Goal: Leave review/rating: Leave review/rating

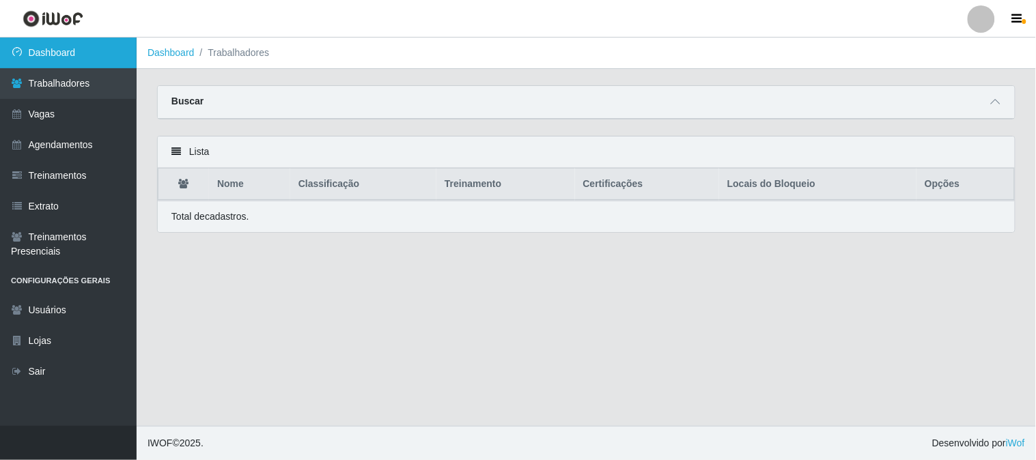
click at [57, 53] on link "Dashboard" at bounding box center [68, 53] width 137 height 31
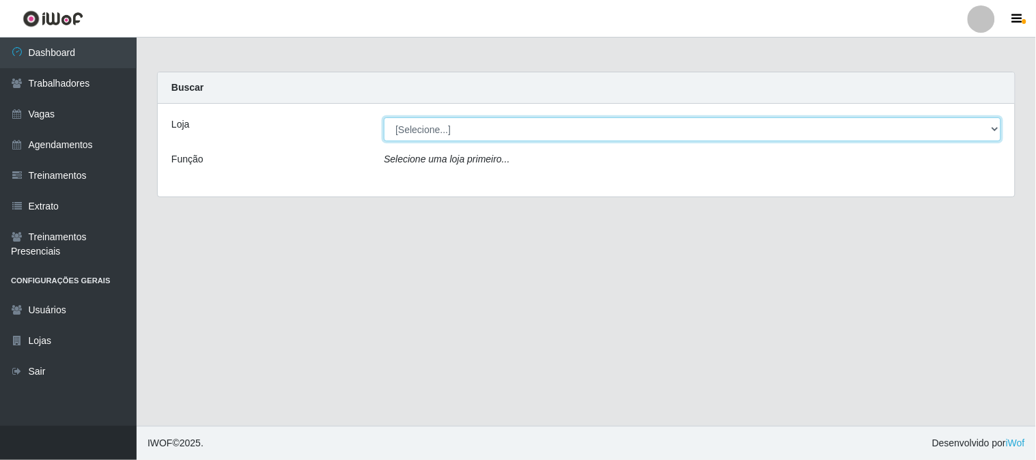
click at [448, 128] on select "[Selecione...] Sapore D'italia" at bounding box center [693, 129] width 618 height 24
select select "266"
click at [384, 117] on select "[Selecione...] Sapore D'italia" at bounding box center [693, 129] width 618 height 24
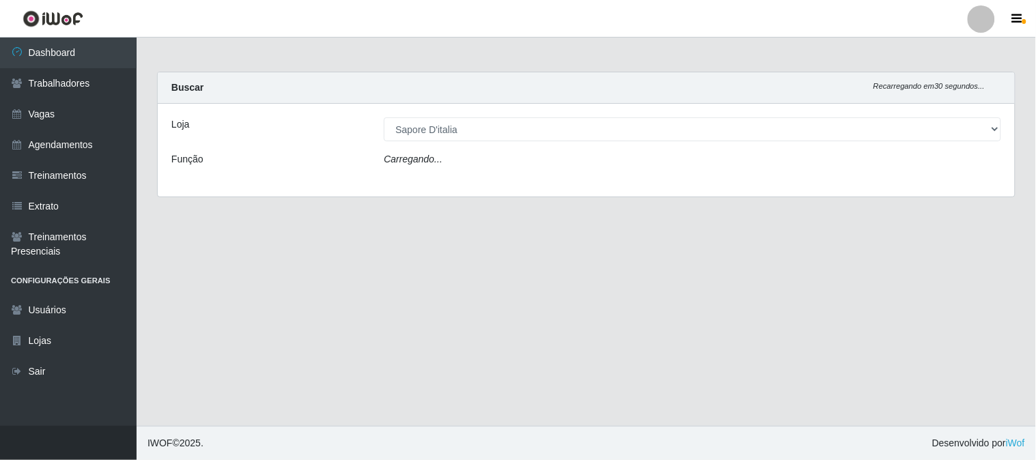
click at [446, 173] on div "Loja [Selecione...] Sapore D'italia Função Carregando..." at bounding box center [586, 150] width 857 height 93
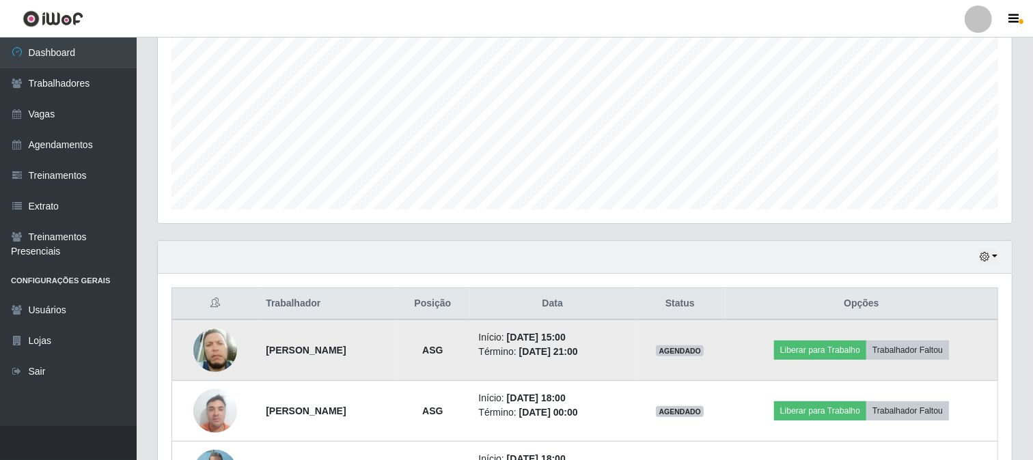
scroll to position [386, 0]
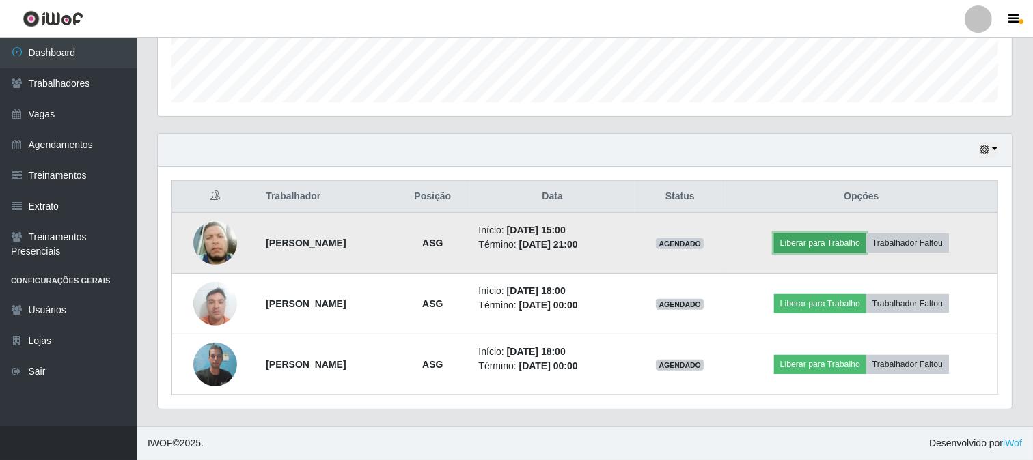
click at [852, 237] on button "Liberar para Trabalho" at bounding box center [820, 243] width 92 height 19
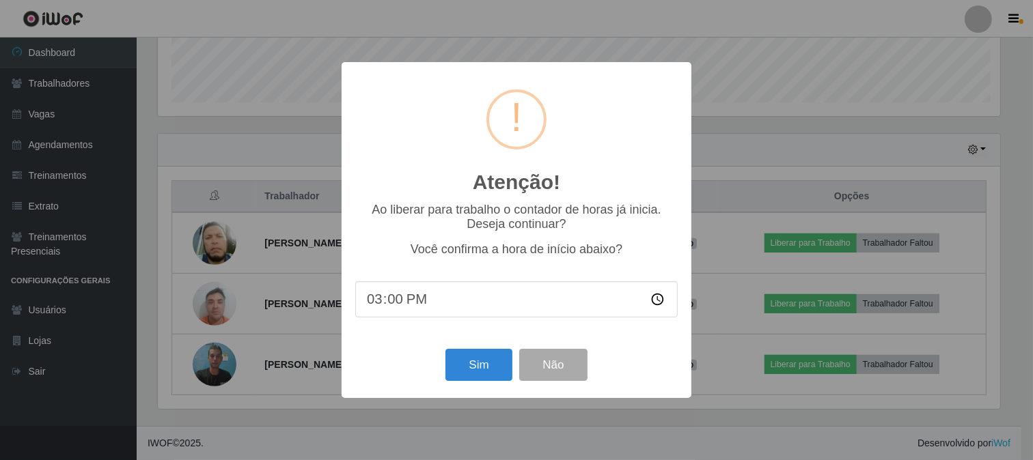
scroll to position [283, 845]
click at [473, 372] on button "Sim" at bounding box center [480, 365] width 66 height 32
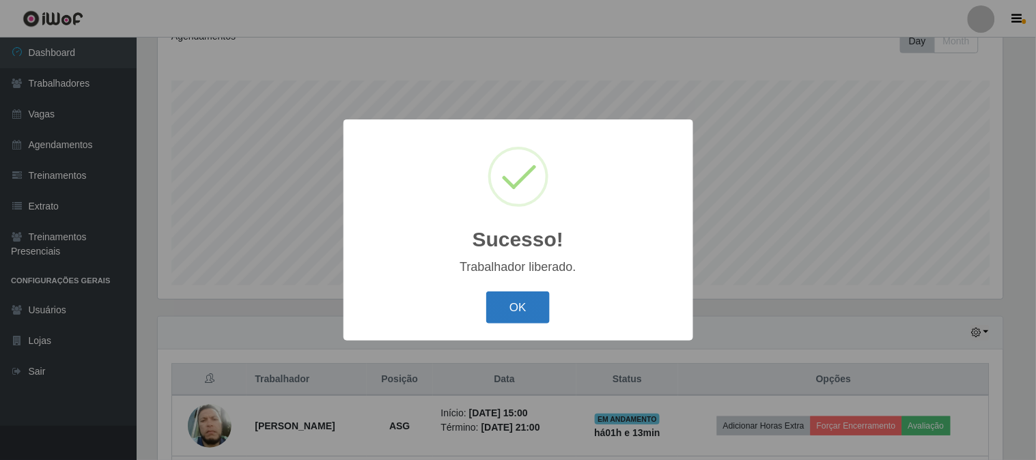
click at [530, 314] on button "OK" at bounding box center [518, 308] width 64 height 32
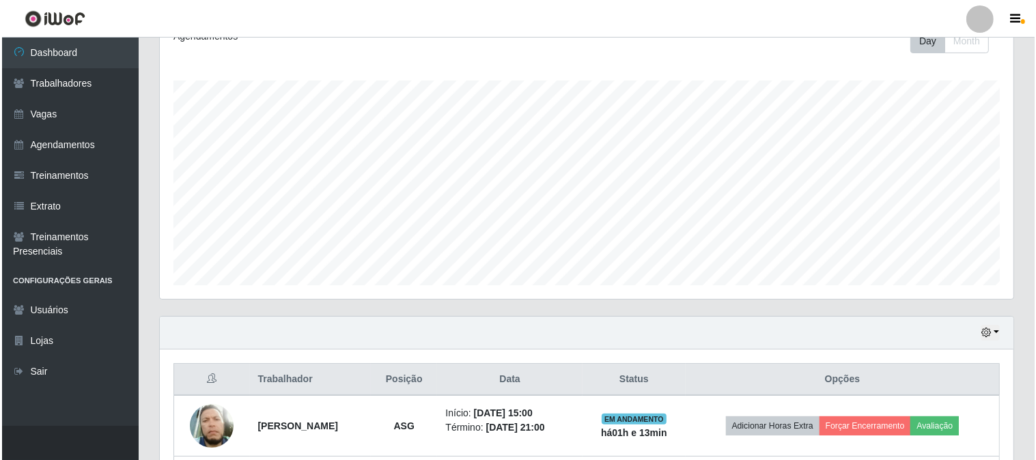
scroll to position [386, 0]
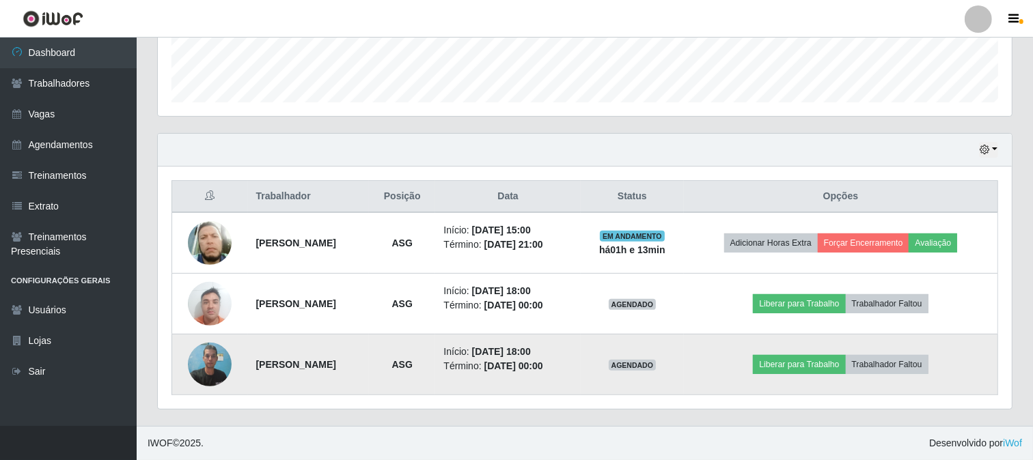
click at [214, 366] on img at bounding box center [210, 364] width 44 height 58
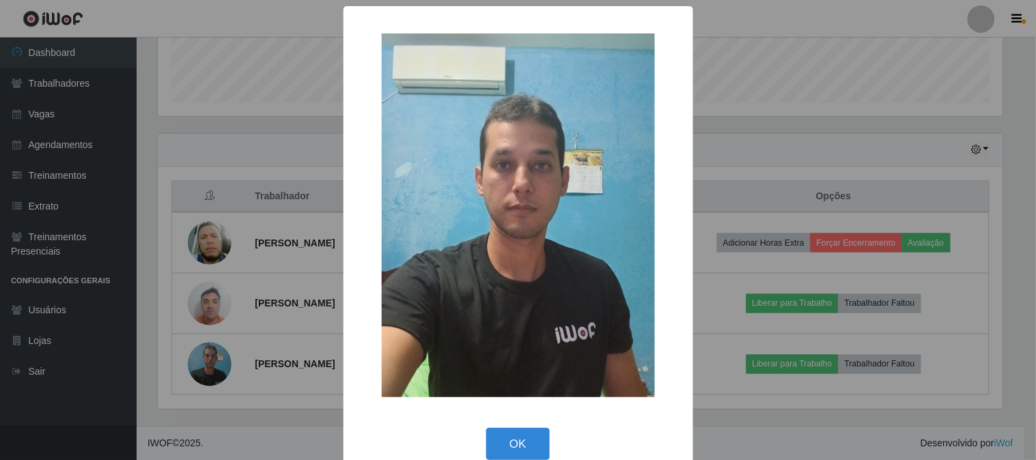
click at [220, 354] on div "× OK Cancel" at bounding box center [518, 230] width 1036 height 460
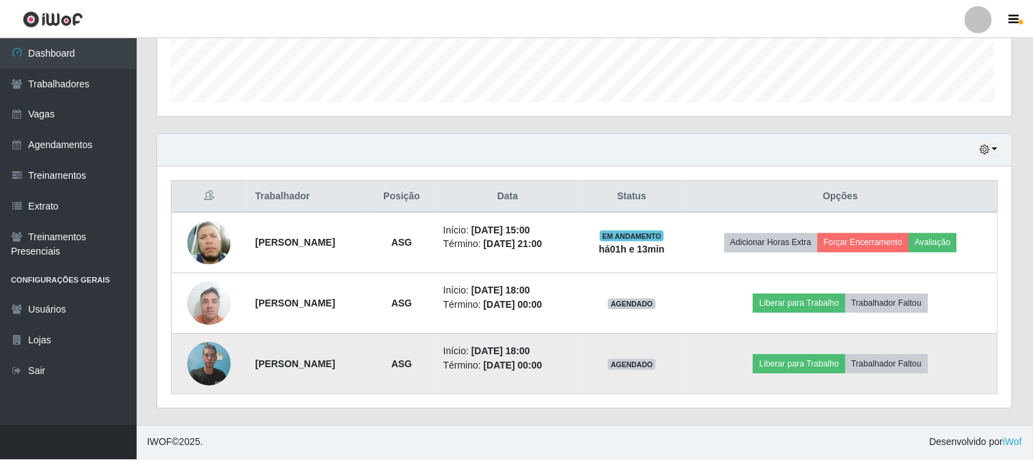
scroll to position [283, 854]
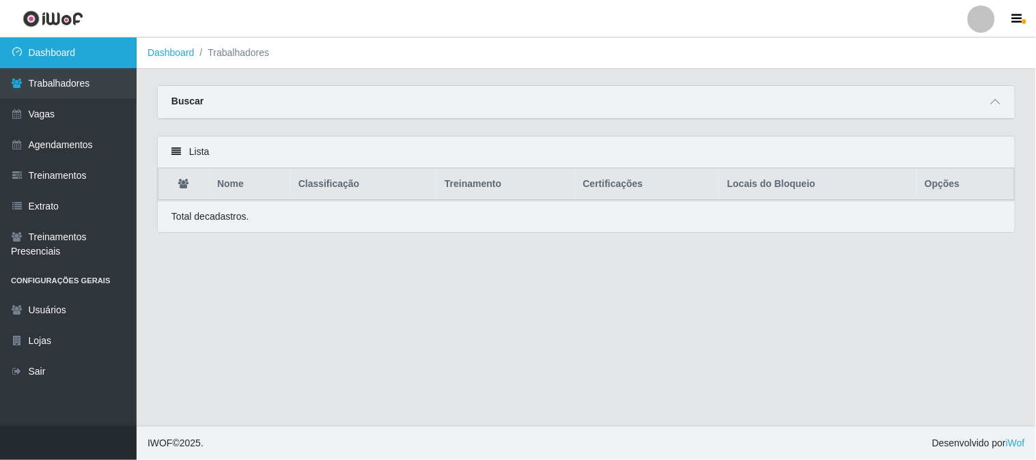
click at [100, 58] on link "Dashboard" at bounding box center [68, 53] width 137 height 31
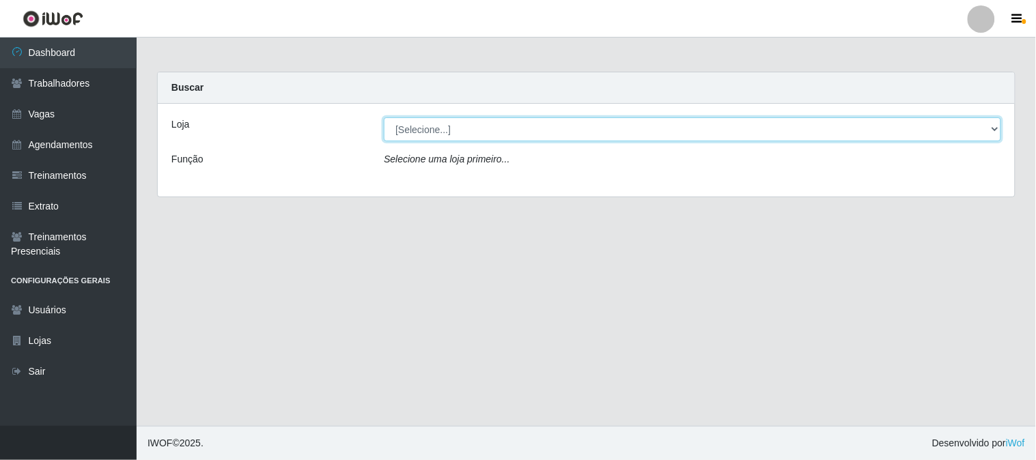
click at [469, 137] on select "[Selecione...] Sapore D'italia" at bounding box center [693, 129] width 618 height 24
select select "266"
click at [384, 117] on select "[Selecione...] Sapore D'italia" at bounding box center [693, 129] width 618 height 24
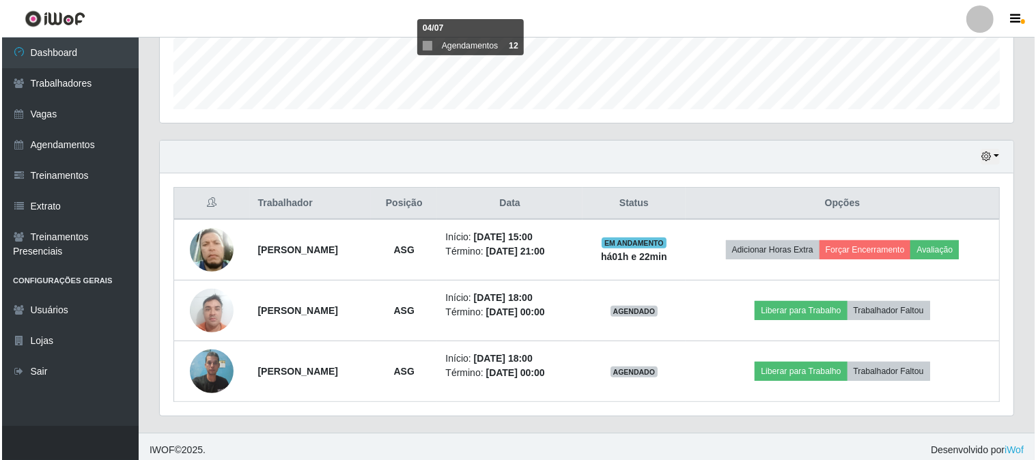
scroll to position [386, 0]
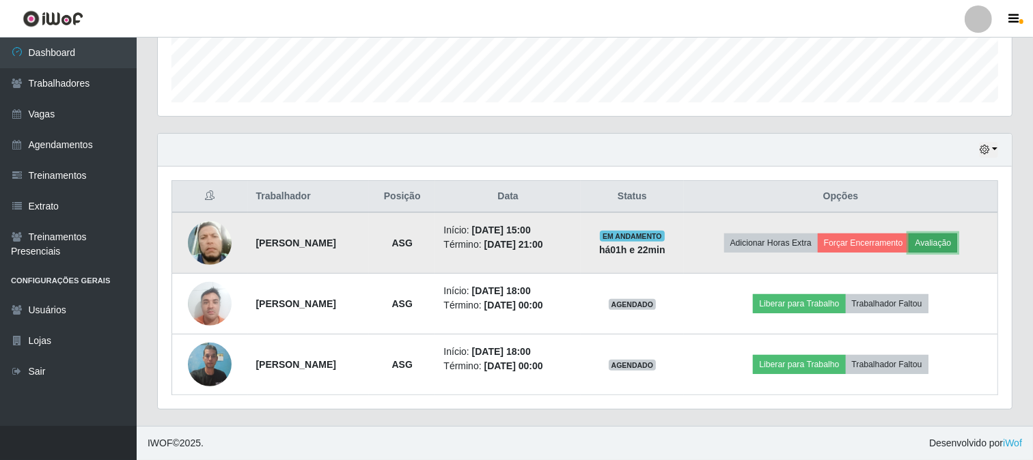
click at [947, 243] on button "Avaliação" at bounding box center [933, 243] width 48 height 19
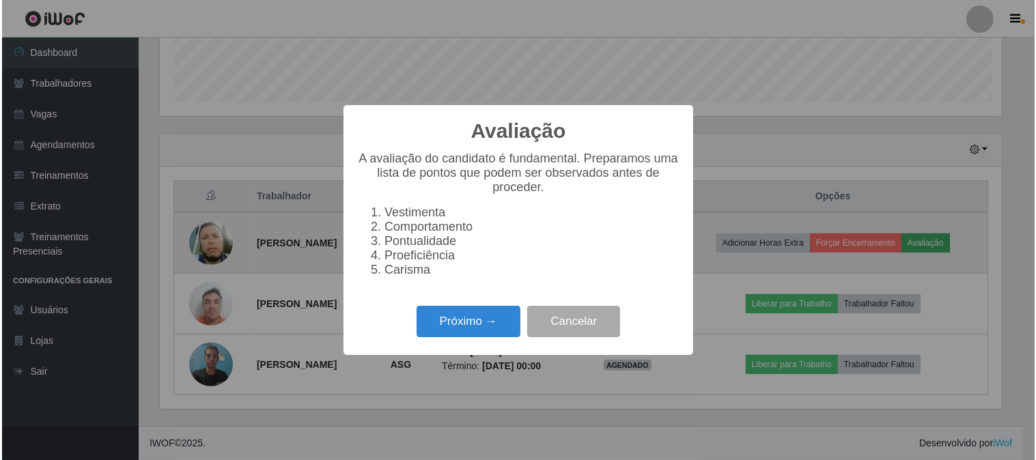
scroll to position [283, 845]
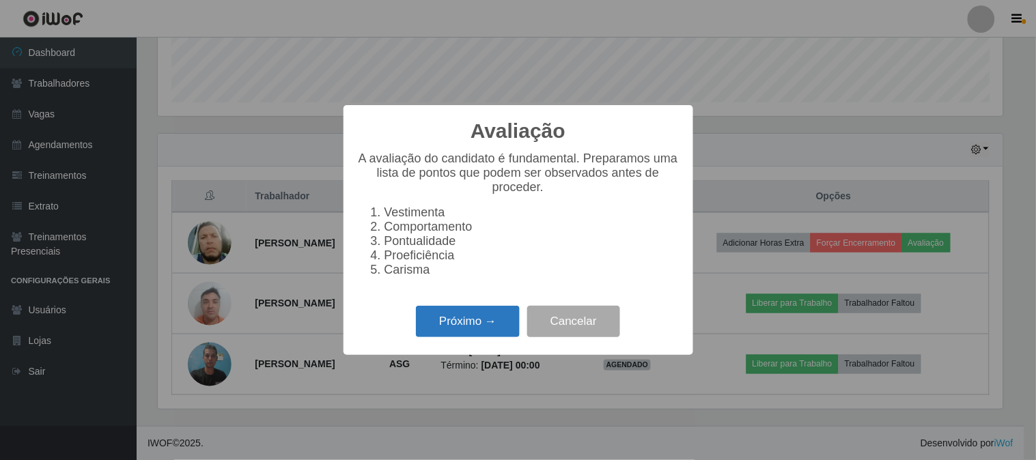
click at [497, 335] on button "Próximo →" at bounding box center [468, 322] width 104 height 32
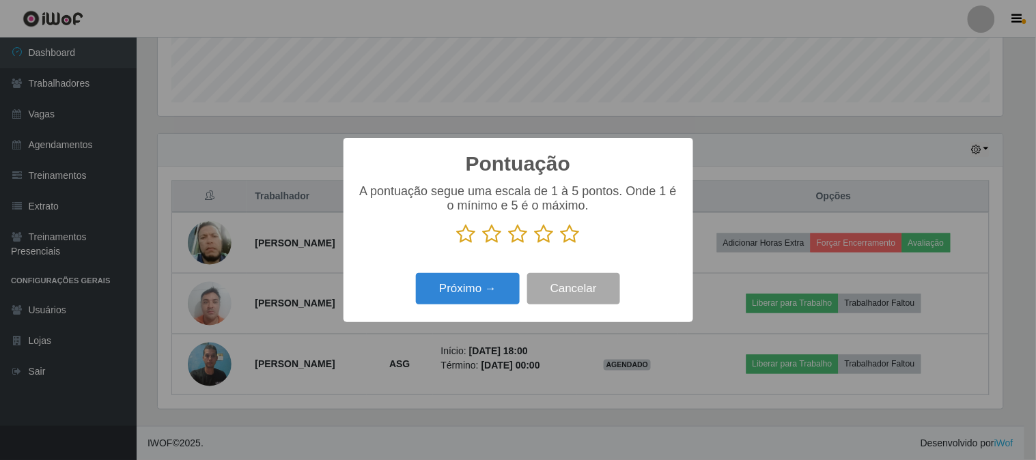
click at [467, 235] on icon at bounding box center [466, 234] width 19 height 20
click at [457, 245] on input "radio" at bounding box center [457, 245] width 0 height 0
click at [471, 301] on button "Próximo →" at bounding box center [468, 289] width 104 height 32
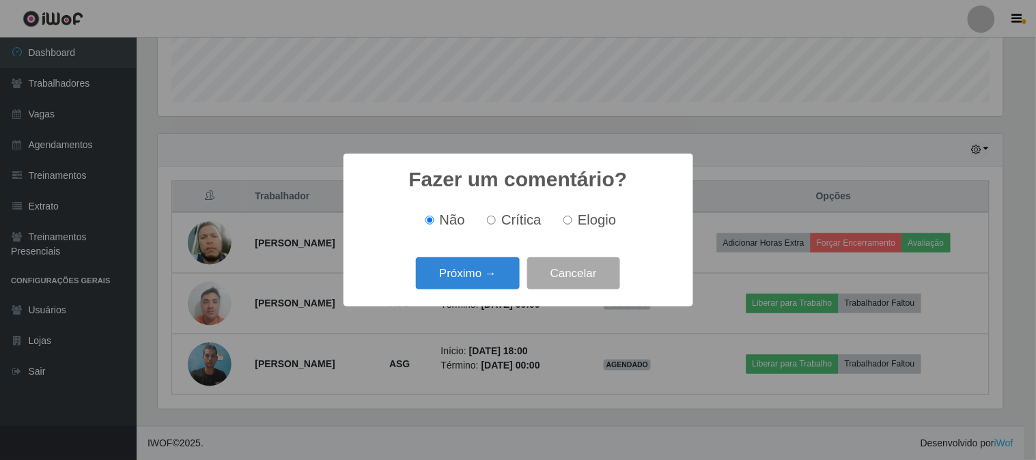
click at [493, 221] on input "Crítica" at bounding box center [491, 220] width 9 height 9
radio input "true"
click at [514, 277] on button "Próximo →" at bounding box center [468, 274] width 104 height 32
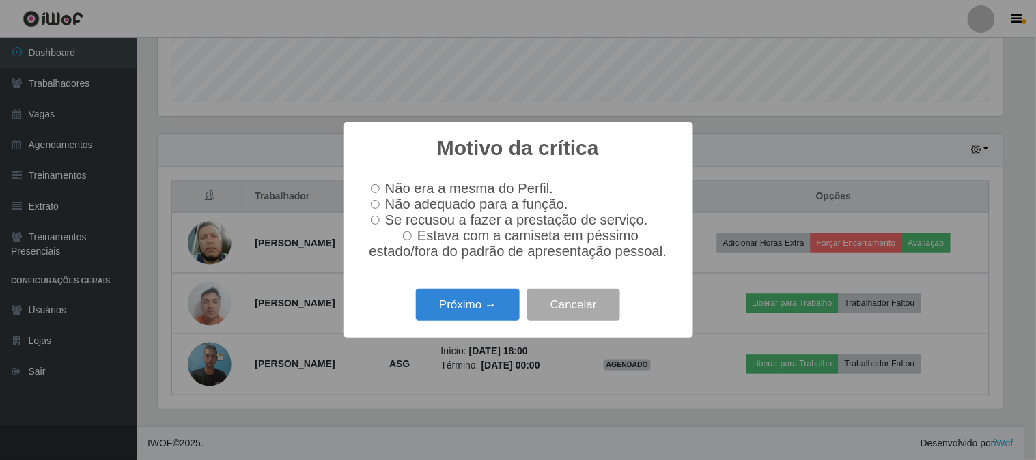
click at [411, 240] on input "Estava com a camiseta em péssimo estado/fora do padrão de apresentação pessoal." at bounding box center [407, 236] width 9 height 9
radio input "true"
click at [502, 318] on button "Próximo →" at bounding box center [468, 305] width 104 height 32
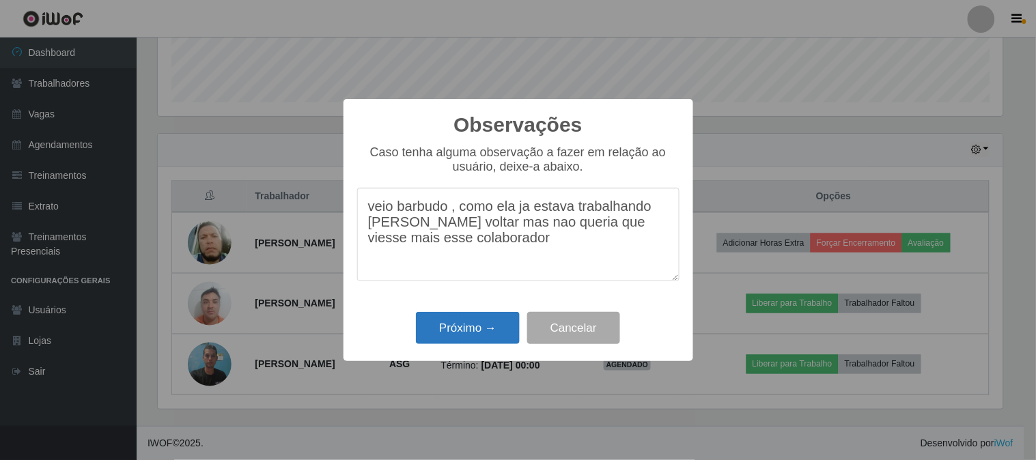
type textarea "veio barbudo , como ela ja estava trabalhando nao mandei voltar mas nao queria …"
click at [482, 324] on button "Próximo →" at bounding box center [468, 328] width 104 height 32
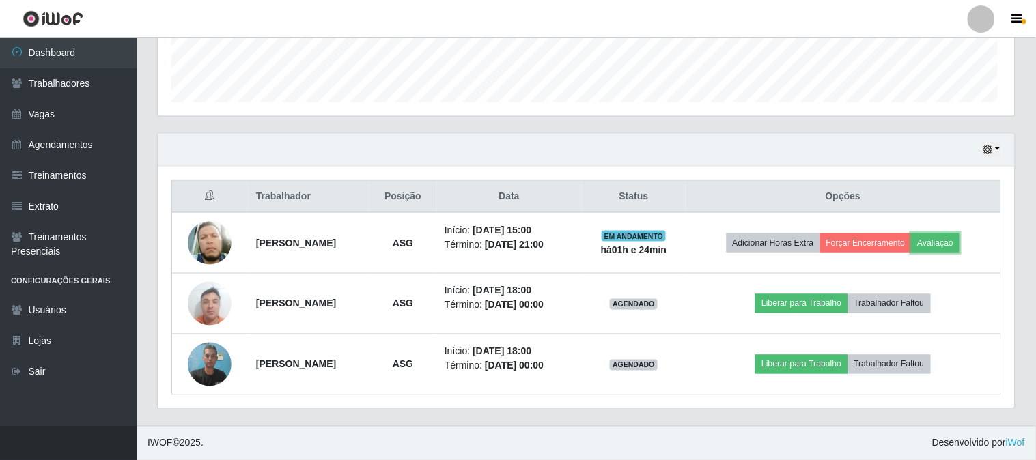
scroll to position [283, 854]
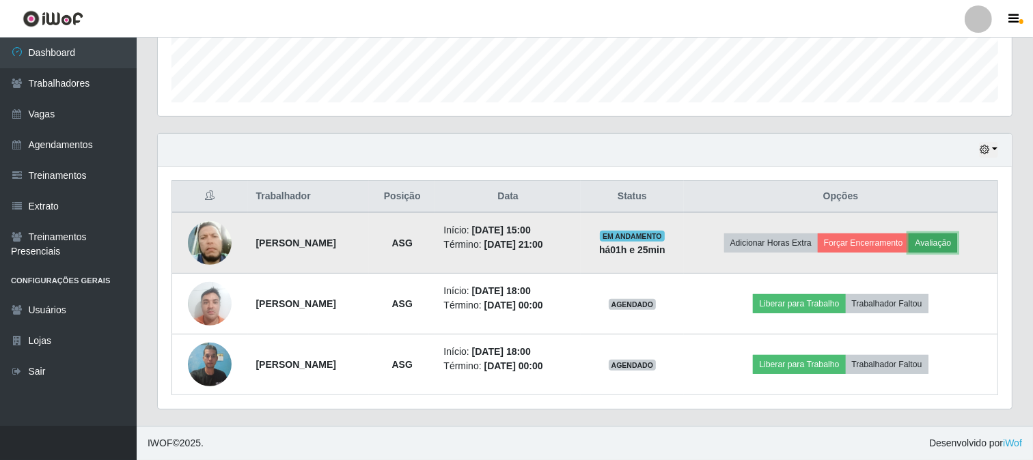
click at [957, 246] on button "Avaliação" at bounding box center [933, 243] width 48 height 19
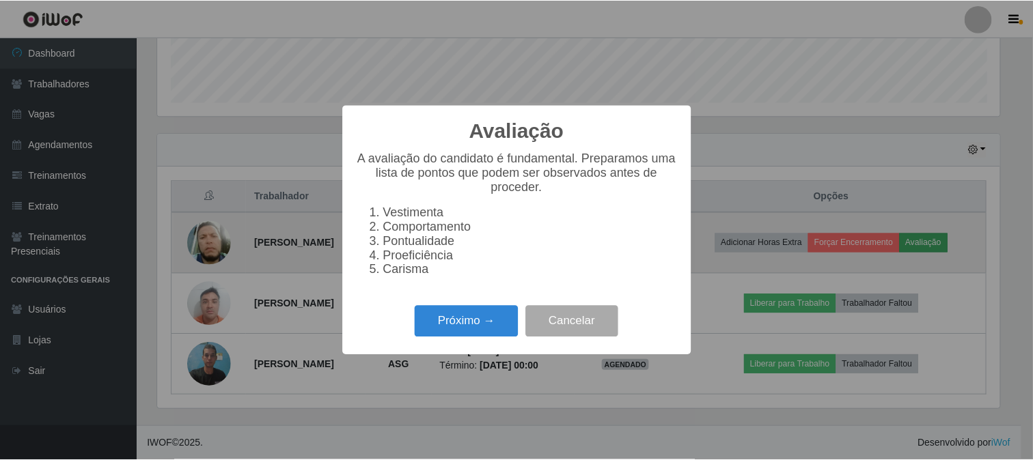
scroll to position [283, 845]
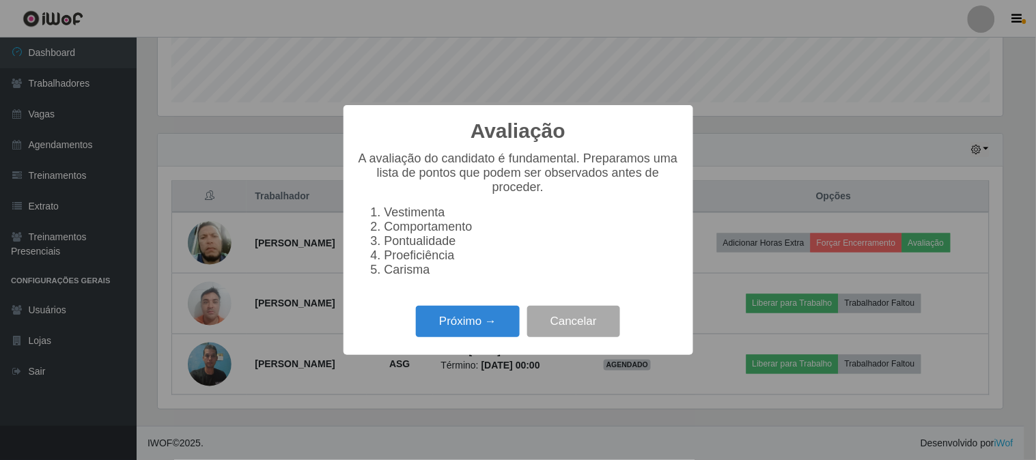
click at [732, 278] on div "Avaliação × A avaliação do candidato é fundamental. Preparamos uma lista de pon…" at bounding box center [518, 230] width 1036 height 460
click at [609, 331] on button "Cancelar" at bounding box center [573, 322] width 93 height 32
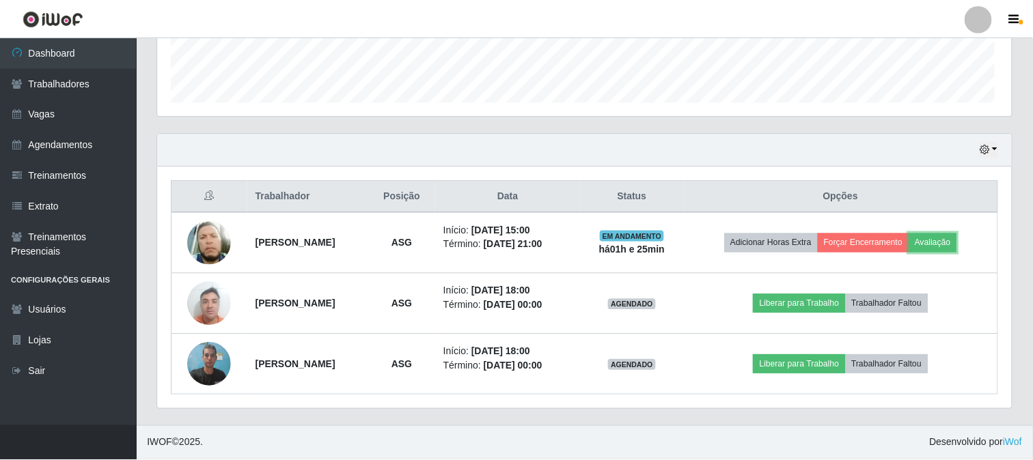
scroll to position [283, 854]
